Goal: Task Accomplishment & Management: Use online tool/utility

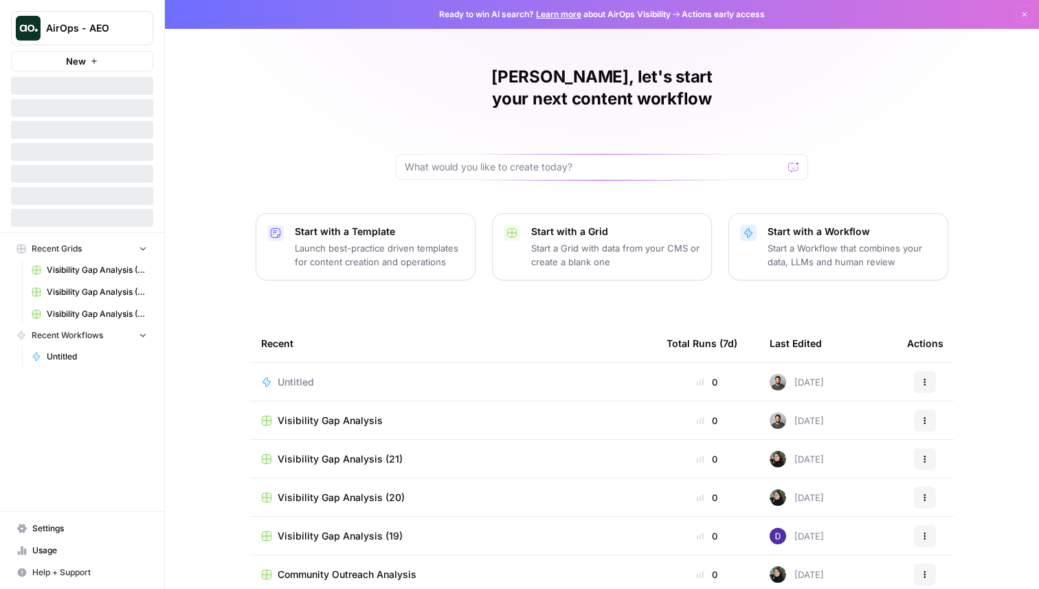
click at [110, 24] on span "AirOps - AEO" at bounding box center [87, 28] width 83 height 14
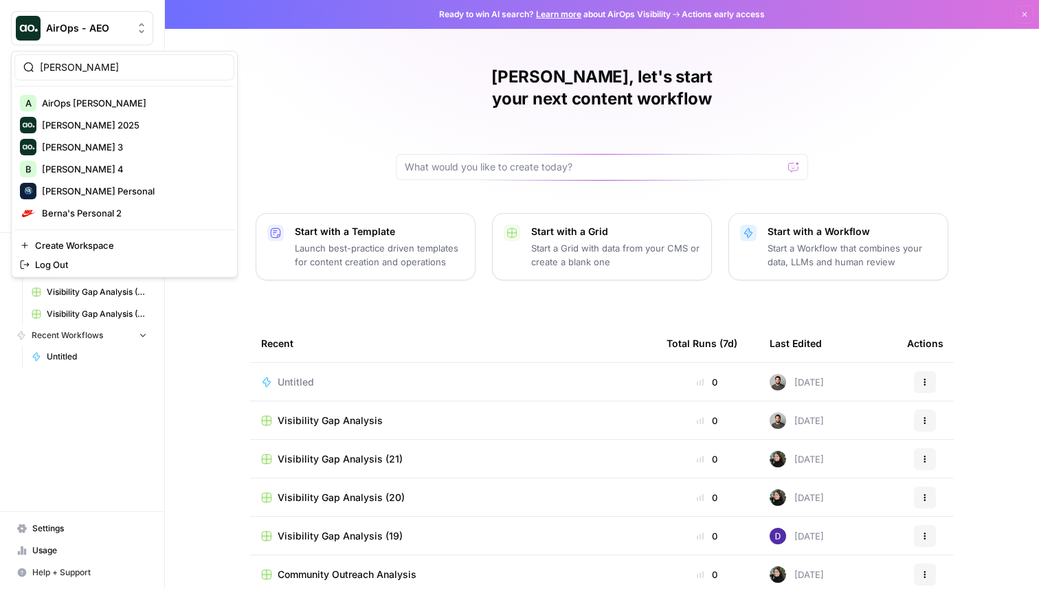
type input "berna"
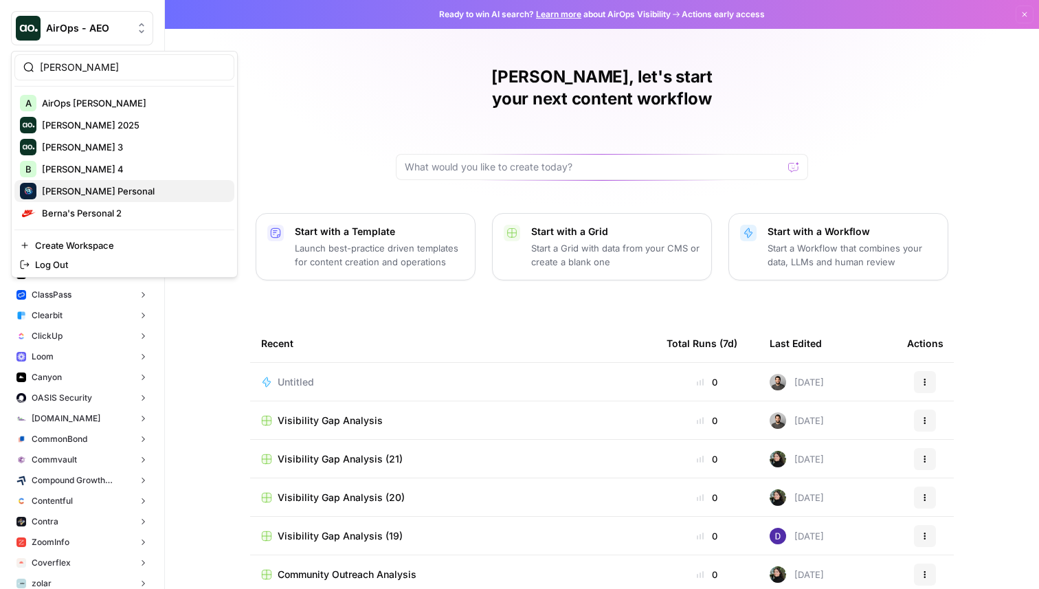
click at [62, 197] on span "[PERSON_NAME] Personal" at bounding box center [132, 191] width 181 height 14
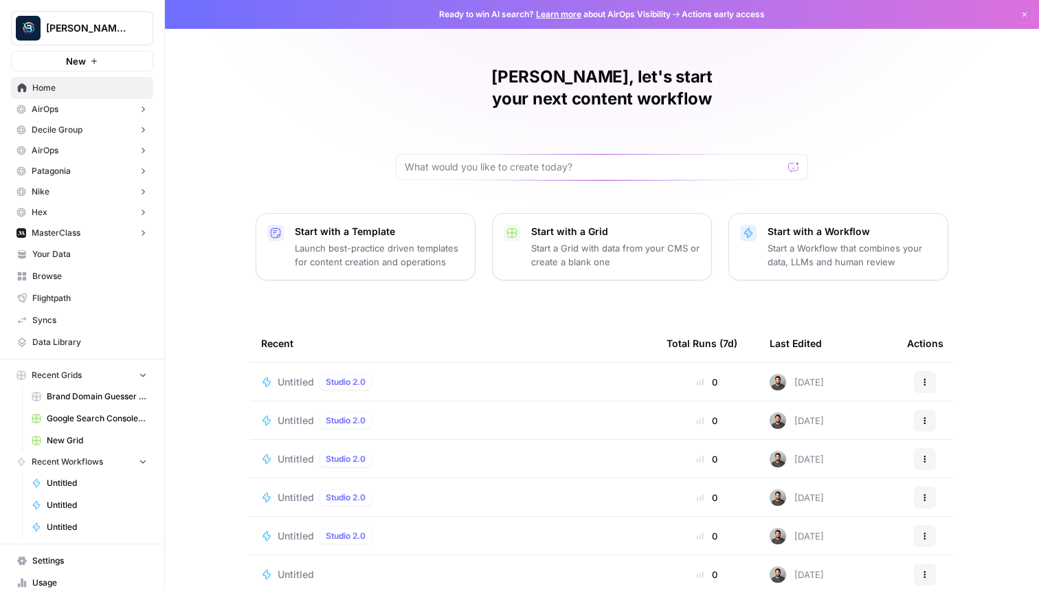
click at [82, 63] on span "New" at bounding box center [76, 61] width 20 height 14
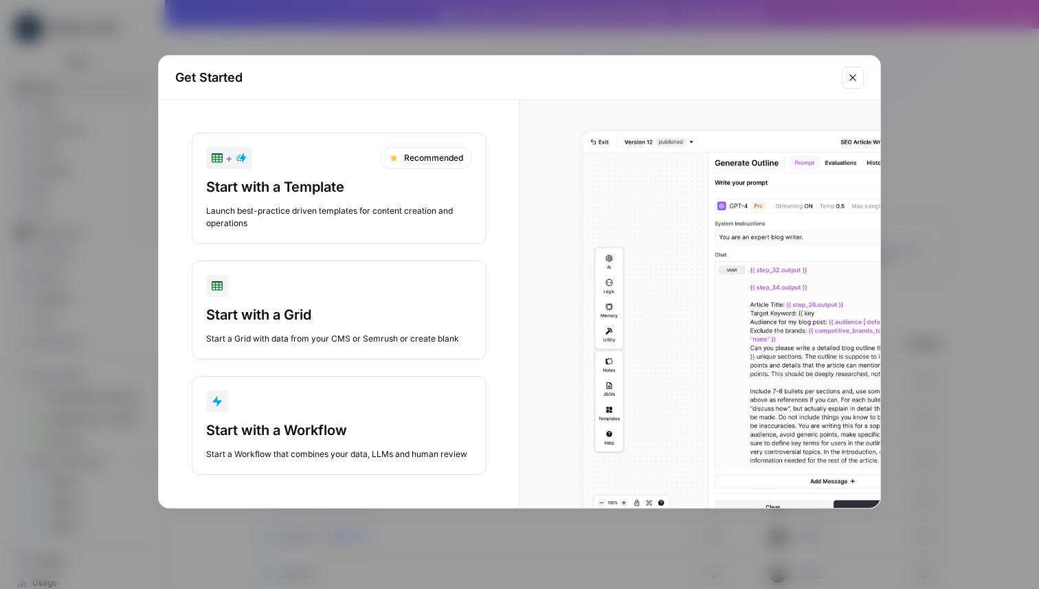
click at [288, 432] on div "Start with a Workflow" at bounding box center [339, 429] width 266 height 19
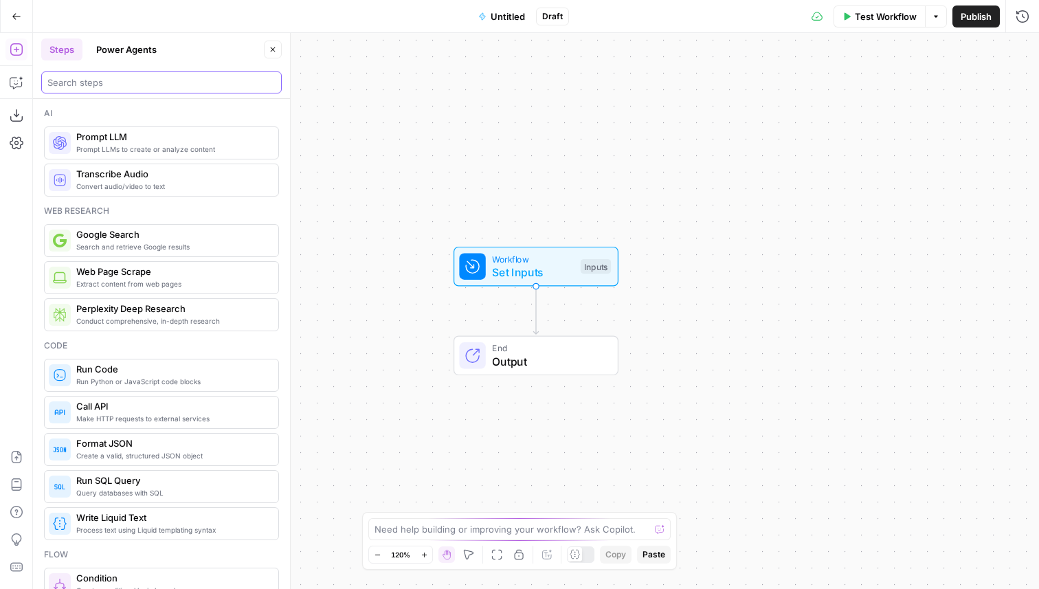
click at [133, 85] on input "search" at bounding box center [161, 83] width 228 height 14
click at [14, 19] on icon "button" at bounding box center [17, 17] width 10 height 10
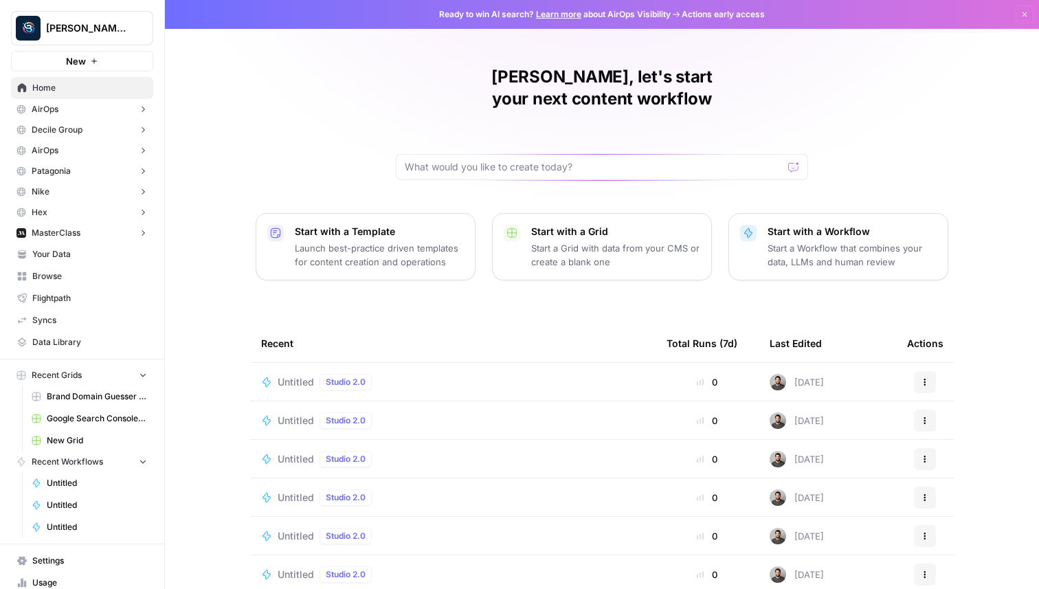
click at [80, 59] on span "New" at bounding box center [76, 61] width 20 height 14
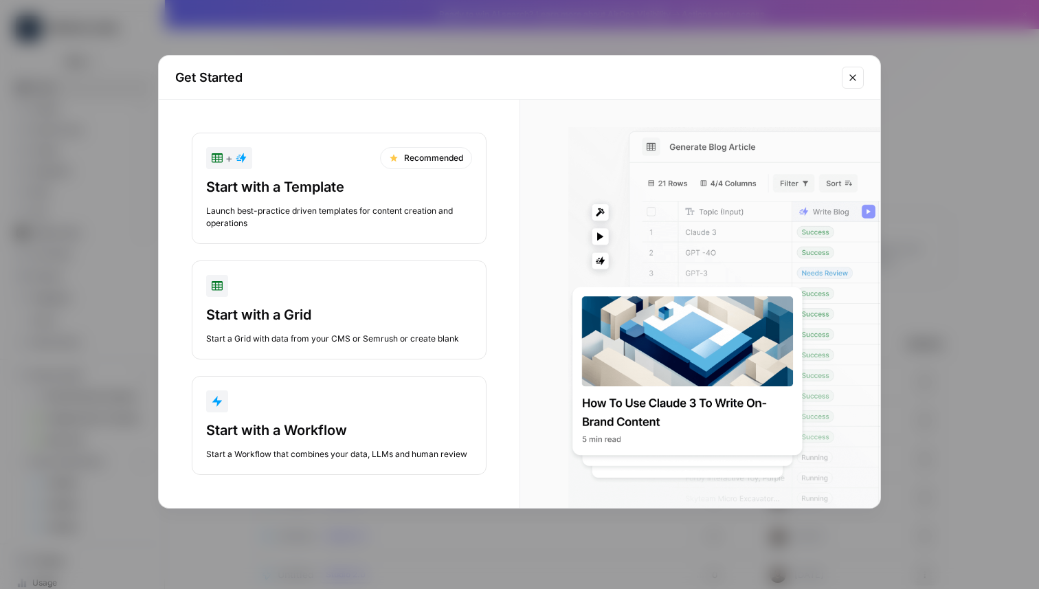
click at [77, 358] on div "Get Started + Recommended Start with a Template Launch best-practice driven tem…" at bounding box center [519, 294] width 1039 height 589
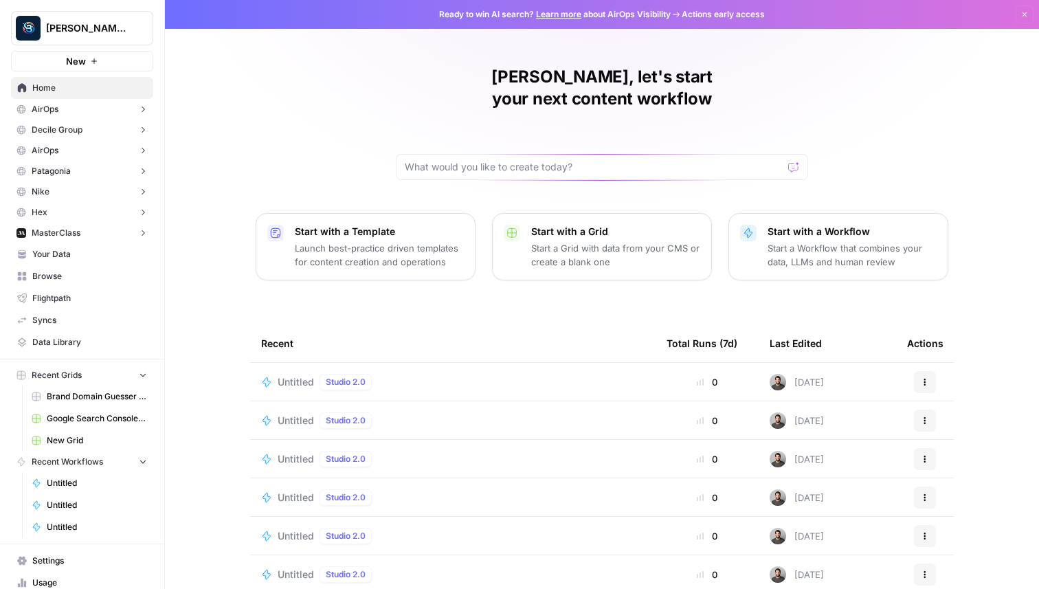
click at [92, 270] on span "Browse" at bounding box center [89, 276] width 115 height 12
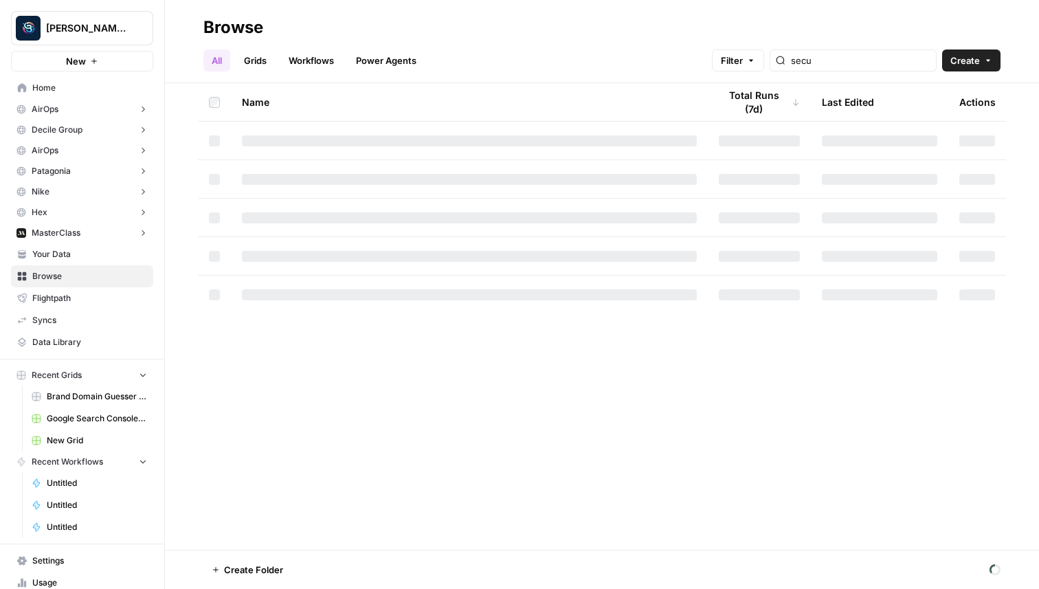
click at [980, 60] on button "Create" at bounding box center [971, 60] width 58 height 22
click at [941, 153] on span "( Legacy )" at bounding box center [951, 150] width 38 height 11
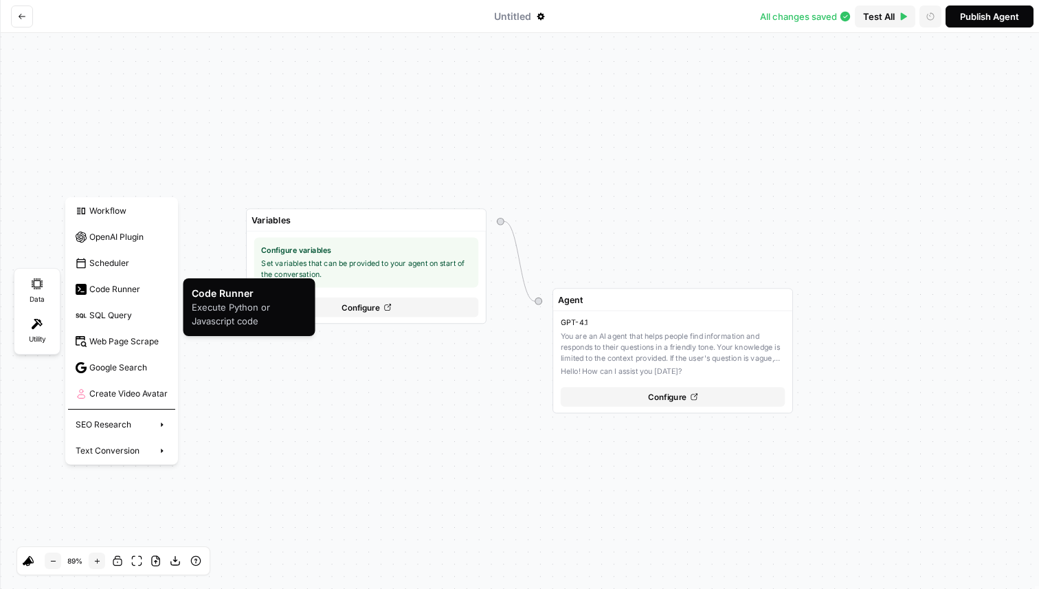
click at [133, 293] on div "Code Runner" at bounding box center [122, 289] width 106 height 21
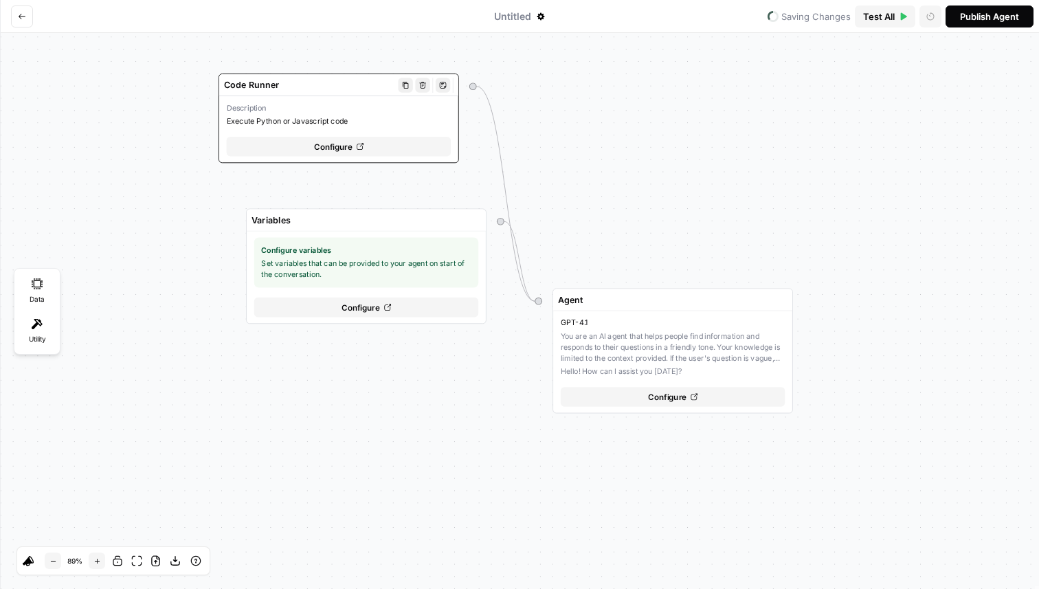
drag, startPoint x: 282, startPoint y: 176, endPoint x: 297, endPoint y: 114, distance: 63.5
click at [297, 116] on span "Execute Python or Javascript code" at bounding box center [339, 121] width 225 height 11
click at [310, 134] on div "Configure" at bounding box center [341, 141] width 225 height 20
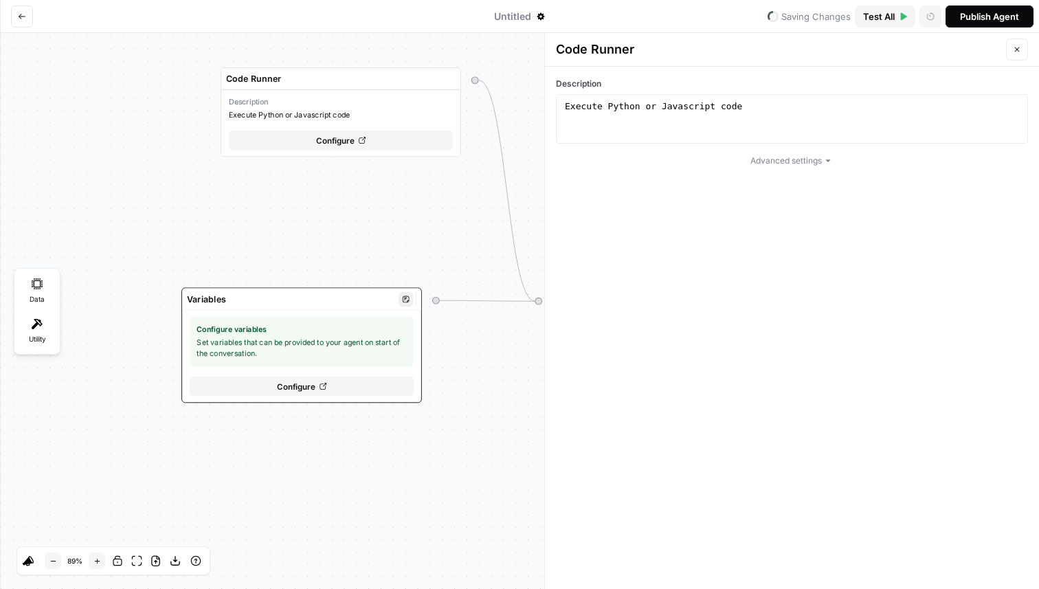
drag, startPoint x: 370, startPoint y: 270, endPoint x: 305, endPoint y: 349, distance: 102.0
click at [305, 349] on div "Configure variables Set variables that can be provided to your agent on start o…" at bounding box center [302, 341] width 225 height 50
click at [1025, 51] on button "Close" at bounding box center [1017, 49] width 22 height 22
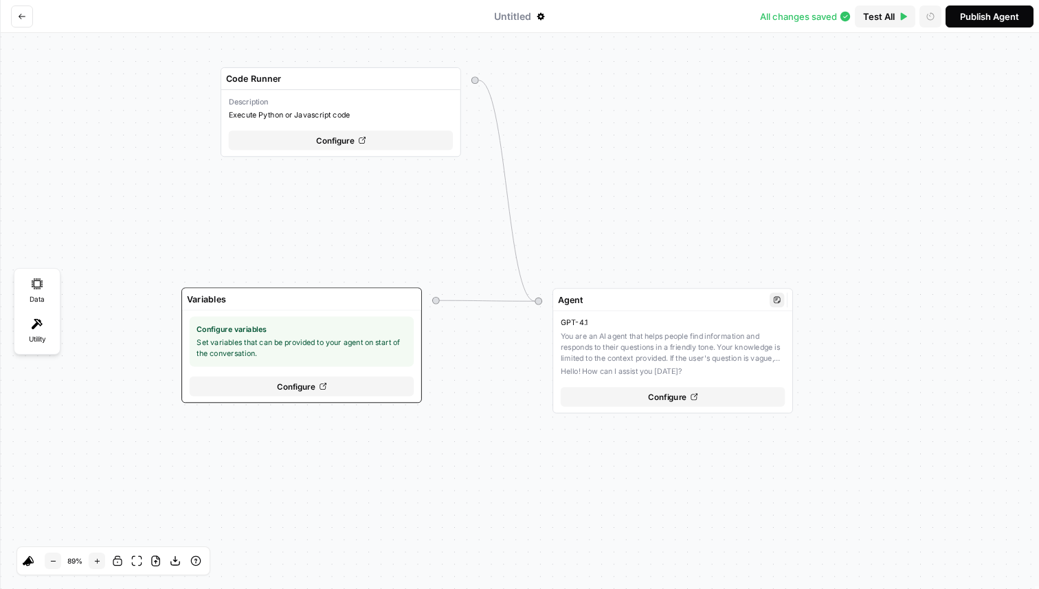
click at [666, 396] on span "Configure" at bounding box center [667, 396] width 38 height 12
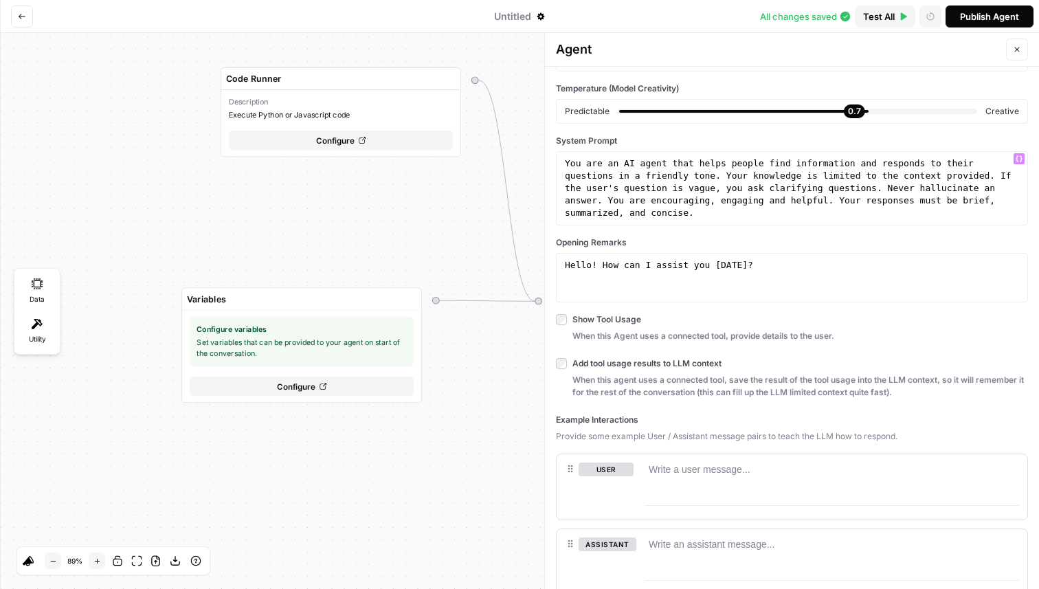
scroll to position [256, 0]
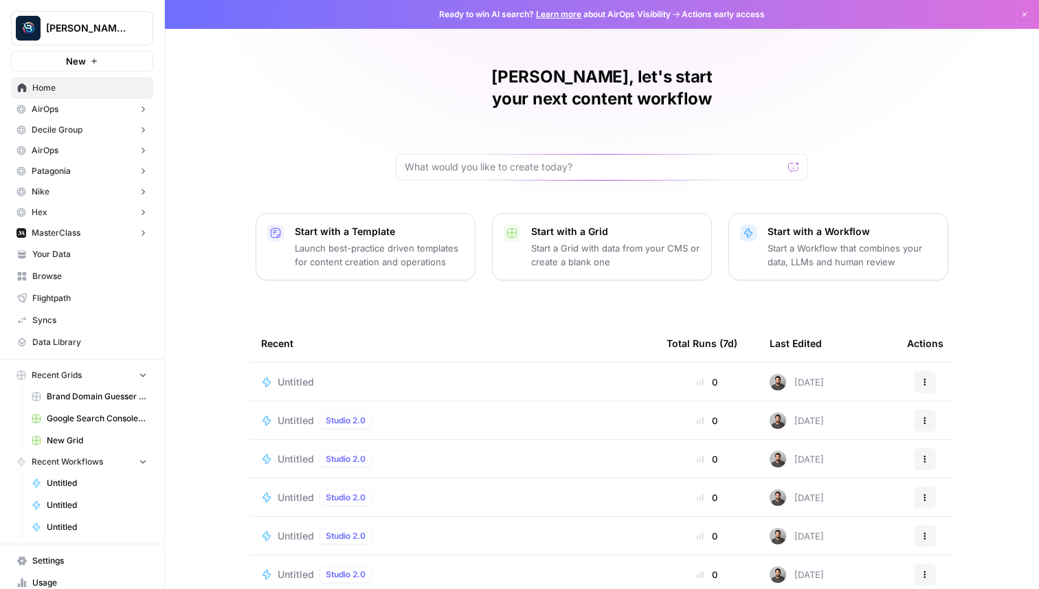
click at [333, 375] on div "Untitled" at bounding box center [452, 382] width 383 height 14
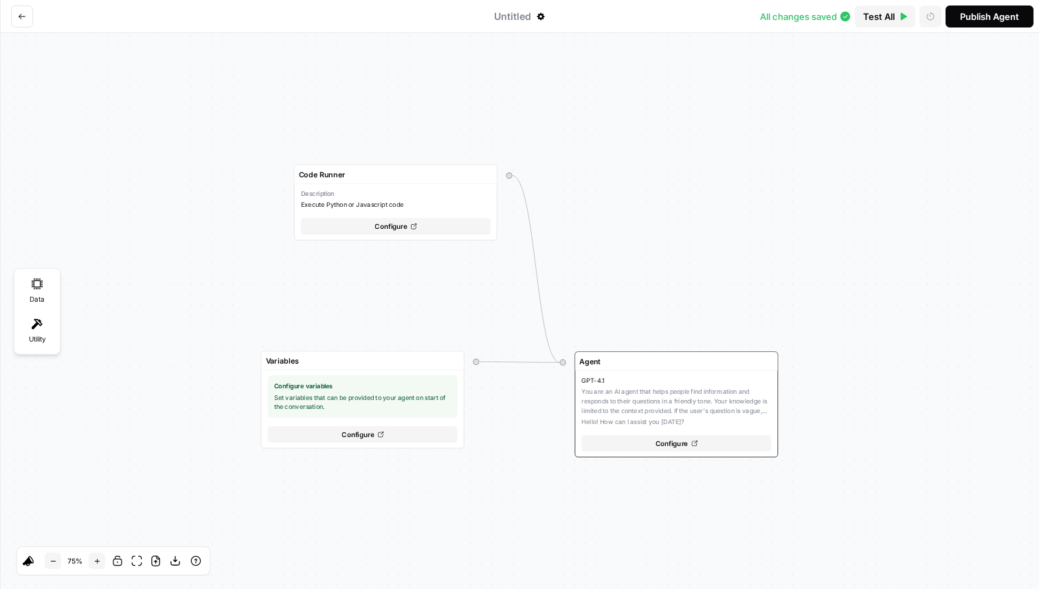
click at [5, 28] on div "Untitled All changes saved Test All Open latest test Publish Agent" at bounding box center [519, 16] width 1039 height 33
click at [16, 14] on button "Go back" at bounding box center [22, 16] width 22 height 22
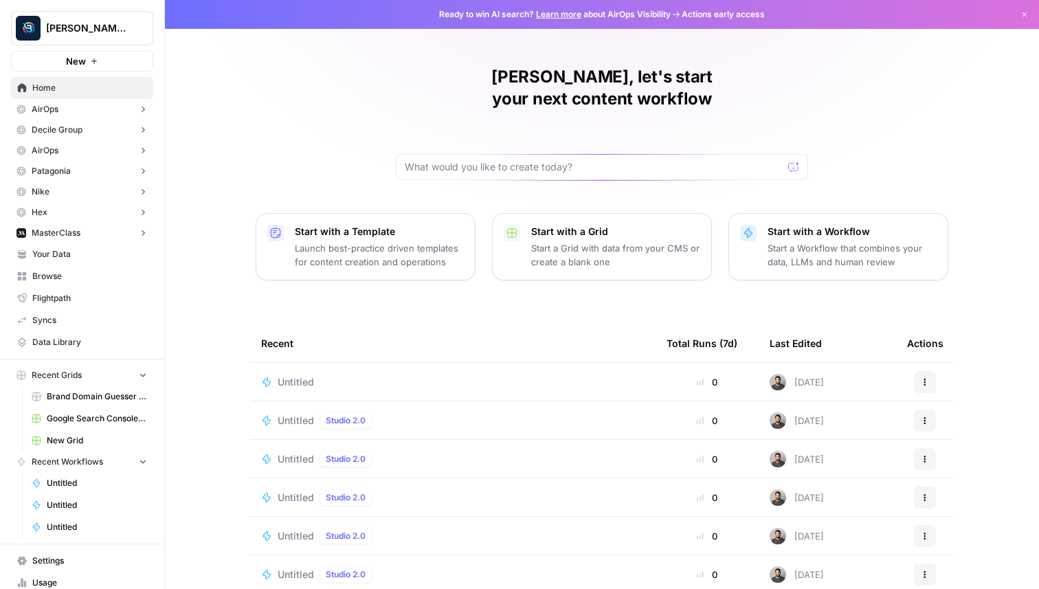
click at [129, 58] on button "New" at bounding box center [82, 61] width 142 height 21
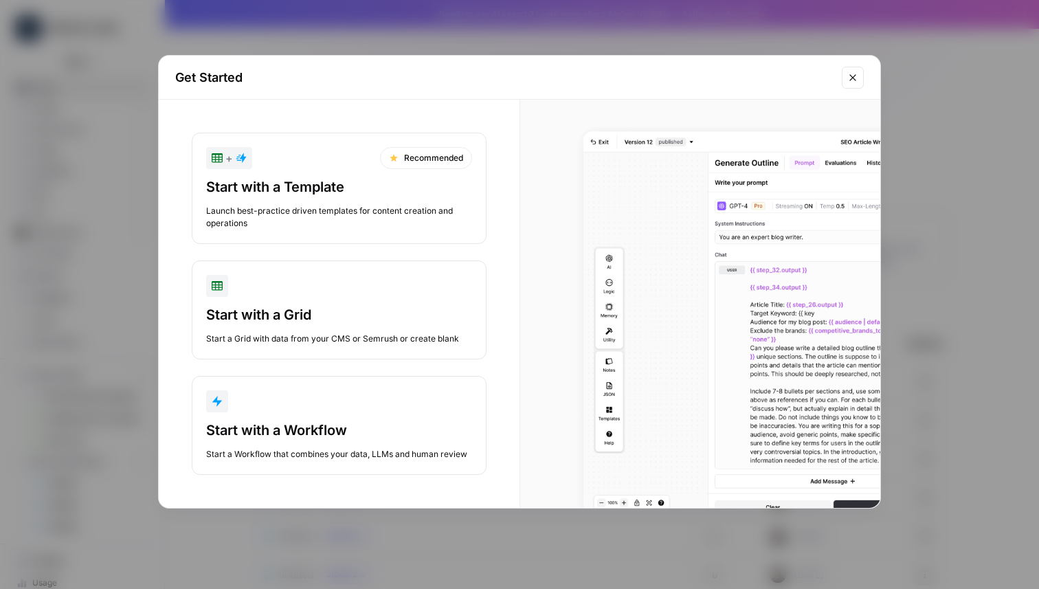
click at [304, 454] on div "Start a Workflow that combines your data, LLMs and human review" at bounding box center [339, 454] width 266 height 12
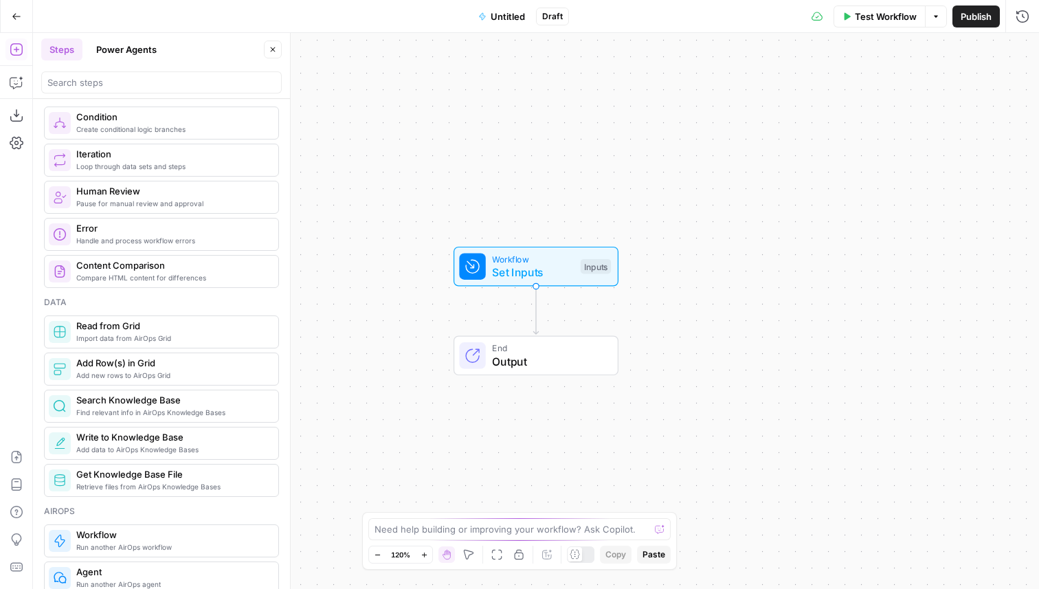
scroll to position [462, 0]
